Goal: Task Accomplishment & Management: Use online tool/utility

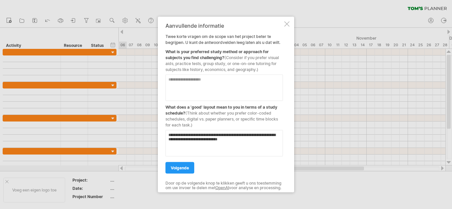
type textarea "**********"
click at [220, 89] on textarea at bounding box center [223, 87] width 117 height 26
click at [259, 83] on textarea "**********" at bounding box center [223, 87] width 117 height 26
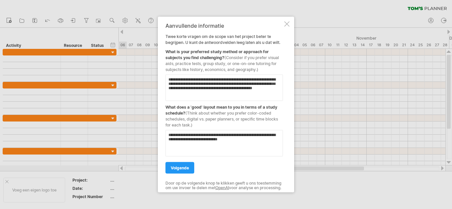
click at [201, 92] on textarea "**********" at bounding box center [223, 87] width 117 height 26
click at [246, 95] on textarea "**********" at bounding box center [223, 87] width 117 height 26
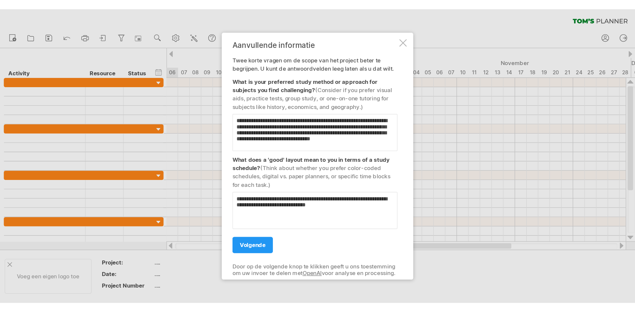
scroll to position [2, 0]
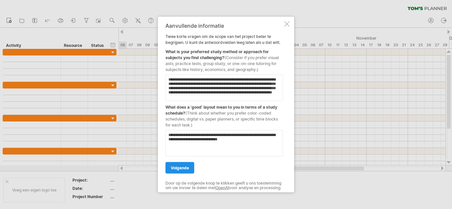
type textarea "**********"
click at [181, 165] on span "volgende" at bounding box center [180, 167] width 18 height 5
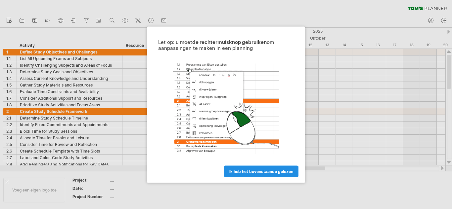
click at [227, 170] on link "ik heb het bovenstaande gelezen" at bounding box center [261, 172] width 74 height 12
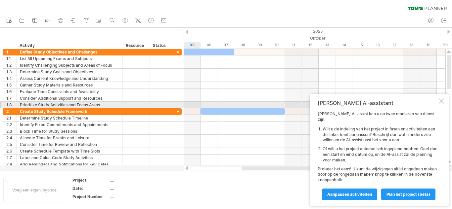
click at [441, 104] on div at bounding box center [440, 101] width 5 height 5
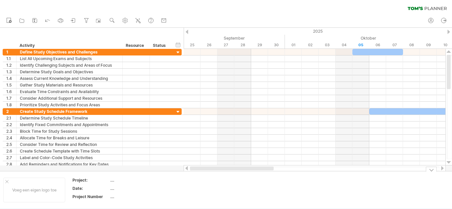
drag, startPoint x: 270, startPoint y: 167, endPoint x: 202, endPoint y: 175, distance: 69.2
click at [202, 175] on div "Probeert verbinding te maken met [DOMAIN_NAME] Opnieuw verbonden 0% wissen filt…" at bounding box center [226, 104] width 452 height 209
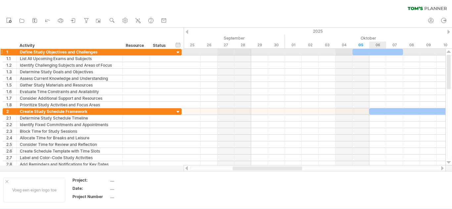
click at [379, 54] on div at bounding box center [377, 52] width 51 height 6
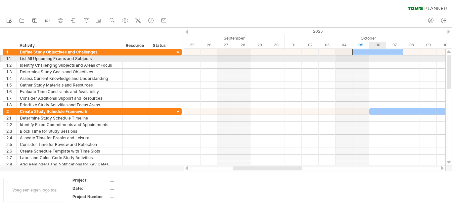
click at [378, 62] on div at bounding box center [315, 59] width 262 height 7
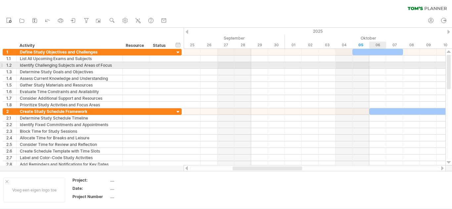
click at [379, 64] on div at bounding box center [315, 65] width 262 height 7
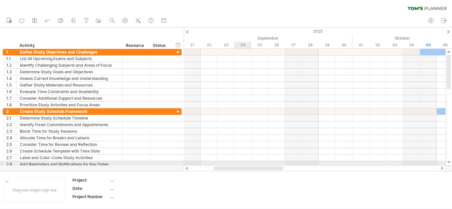
drag, startPoint x: 253, startPoint y: 168, endPoint x: 232, endPoint y: 165, distance: 21.4
click at [232, 165] on div "Probeert verbinding te maken met [DOMAIN_NAME] Opnieuw verbonden 0% wissen filt…" at bounding box center [226, 104] width 452 height 209
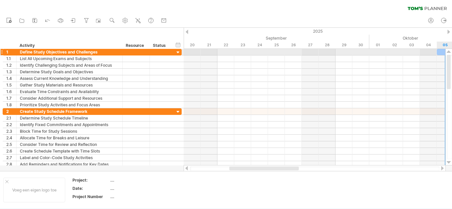
drag, startPoint x: 450, startPoint y: 74, endPoint x: 445, endPoint y: 52, distance: 22.3
click at [445, 52] on div at bounding box center [448, 107] width 7 height 117
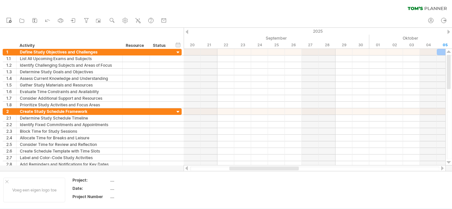
click at [187, 32] on div at bounding box center [186, 32] width 3 height 4
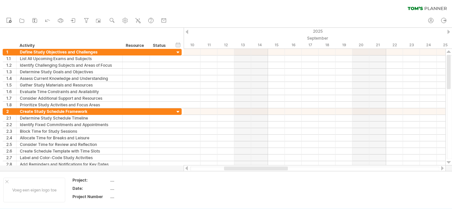
click at [449, 31] on div at bounding box center [448, 32] width 3 height 4
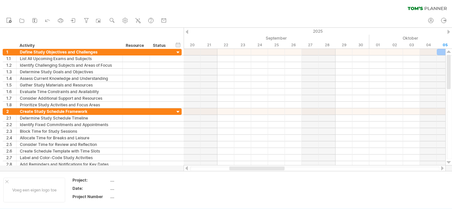
click at [449, 31] on div at bounding box center [448, 32] width 3 height 4
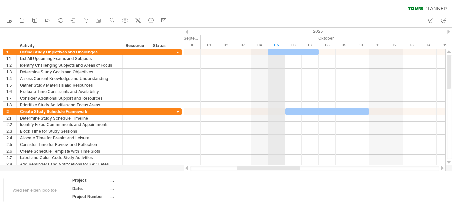
click at [274, 46] on div "05" at bounding box center [276, 45] width 17 height 7
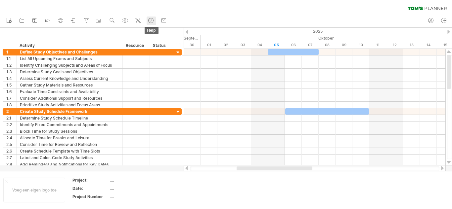
click at [148, 18] on icon at bounding box center [150, 20] width 7 height 7
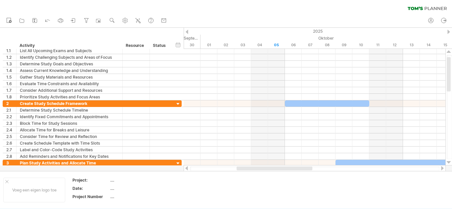
click at [185, 32] on div at bounding box center [186, 32] width 3 height 4
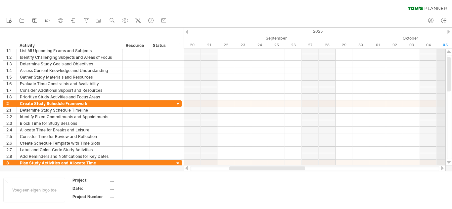
click at [450, 31] on div "2025" at bounding box center [251, 31] width 1383 height 7
click at [449, 31] on div at bounding box center [448, 32] width 3 height 4
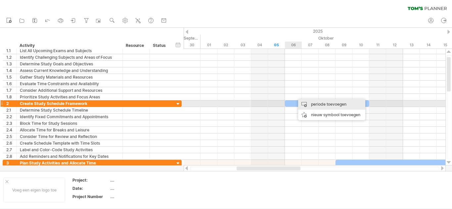
click at [314, 104] on div "periode toevoegen" at bounding box center [331, 104] width 67 height 11
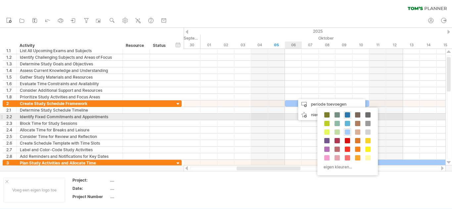
click at [347, 115] on span at bounding box center [347, 114] width 5 height 5
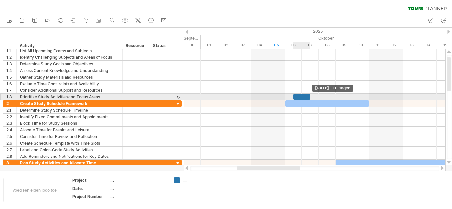
drag, startPoint x: 309, startPoint y: 97, endPoint x: 306, endPoint y: 100, distance: 4.4
click at [306, 100] on div at bounding box center [301, 97] width 17 height 6
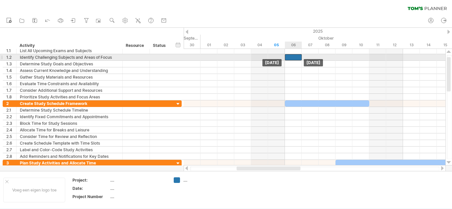
drag, startPoint x: 303, startPoint y: 99, endPoint x: 293, endPoint y: 60, distance: 40.2
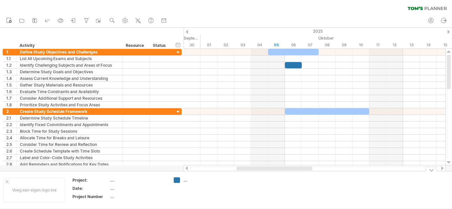
click at [198, 179] on div "...." at bounding box center [201, 181] width 36 height 6
type input "**********"
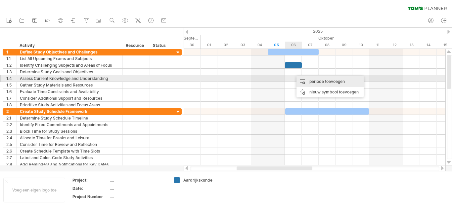
click at [304, 81] on div "periode toevoegen" at bounding box center [329, 81] width 67 height 11
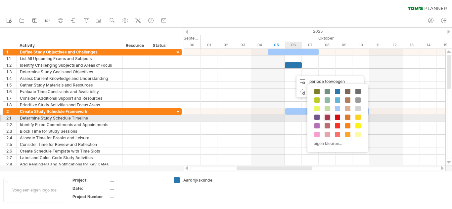
click at [328, 116] on span at bounding box center [326, 117] width 5 height 5
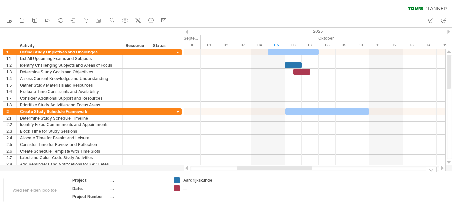
click at [186, 188] on div "...." at bounding box center [201, 188] width 36 height 6
type input "**********"
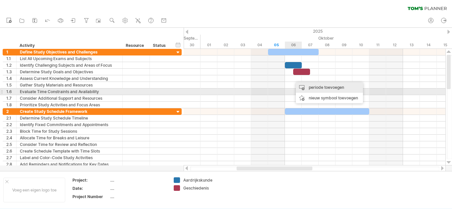
click at [308, 89] on div "periode toevoegen" at bounding box center [329, 87] width 67 height 11
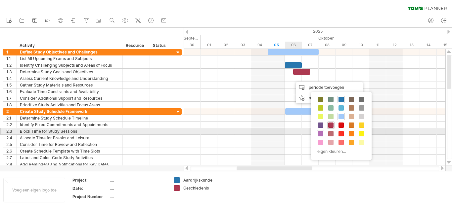
click at [320, 132] on span at bounding box center [320, 133] width 5 height 5
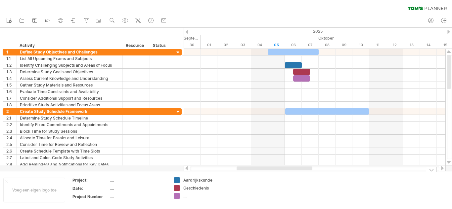
click at [195, 196] on div "...." at bounding box center [201, 196] width 36 height 6
click at [195, 196] on input "text" at bounding box center [199, 196] width 33 height 6
type input "********"
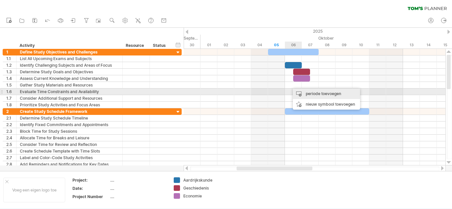
click at [298, 93] on div "periode toevoegen" at bounding box center [326, 94] width 67 height 11
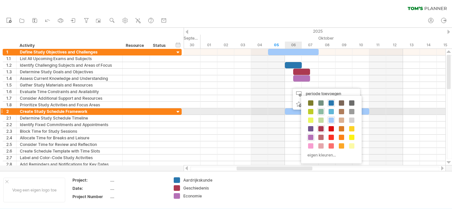
click at [319, 111] on span at bounding box center [320, 111] width 5 height 5
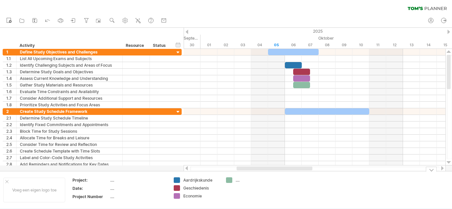
click at [250, 182] on div "...." at bounding box center [253, 181] width 36 height 6
type input "*****"
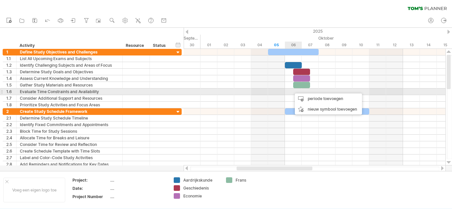
click at [298, 96] on div "periode toevoegen" at bounding box center [328, 99] width 67 height 11
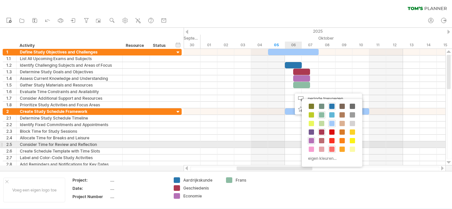
click at [332, 146] on div at bounding box center [331, 149] width 7 height 7
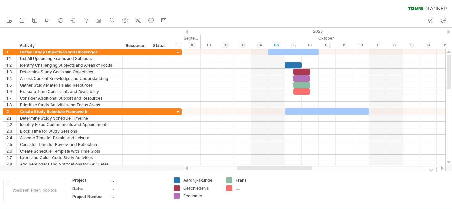
click at [241, 186] on div "...." at bounding box center [253, 188] width 36 height 6
type input "*****"
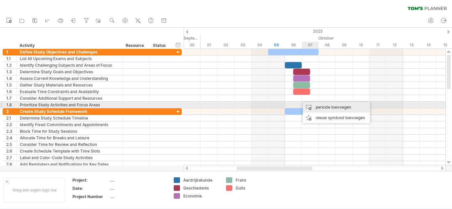
click at [310, 106] on div "periode toevoegen" at bounding box center [336, 107] width 67 height 11
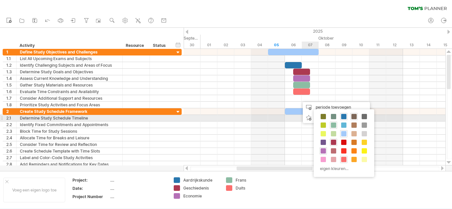
click at [355, 117] on span at bounding box center [353, 116] width 5 height 5
